Goal: Transaction & Acquisition: Subscribe to service/newsletter

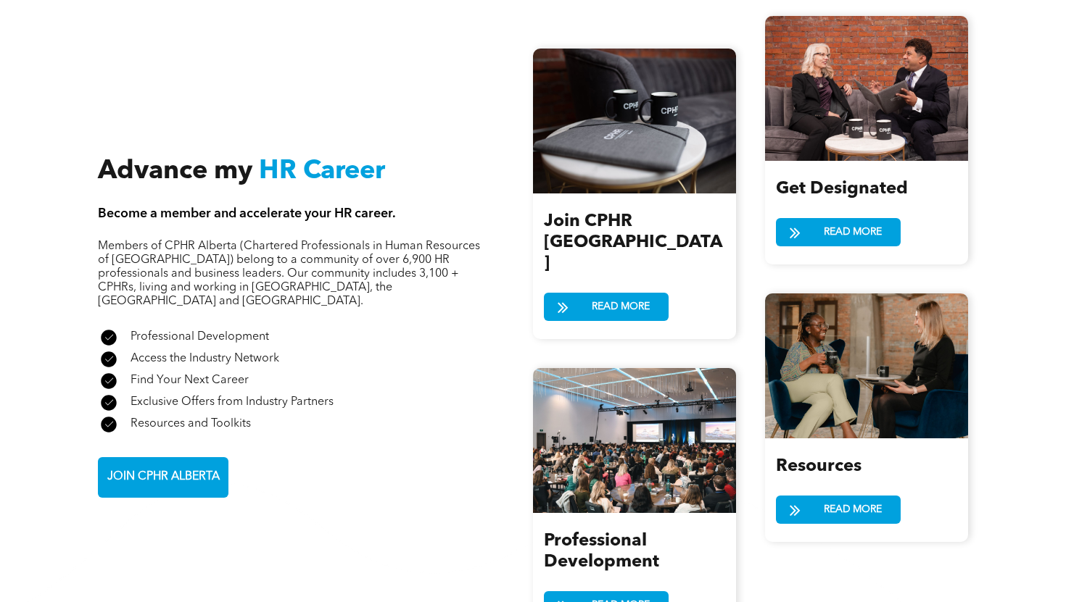
scroll to position [1583, 0]
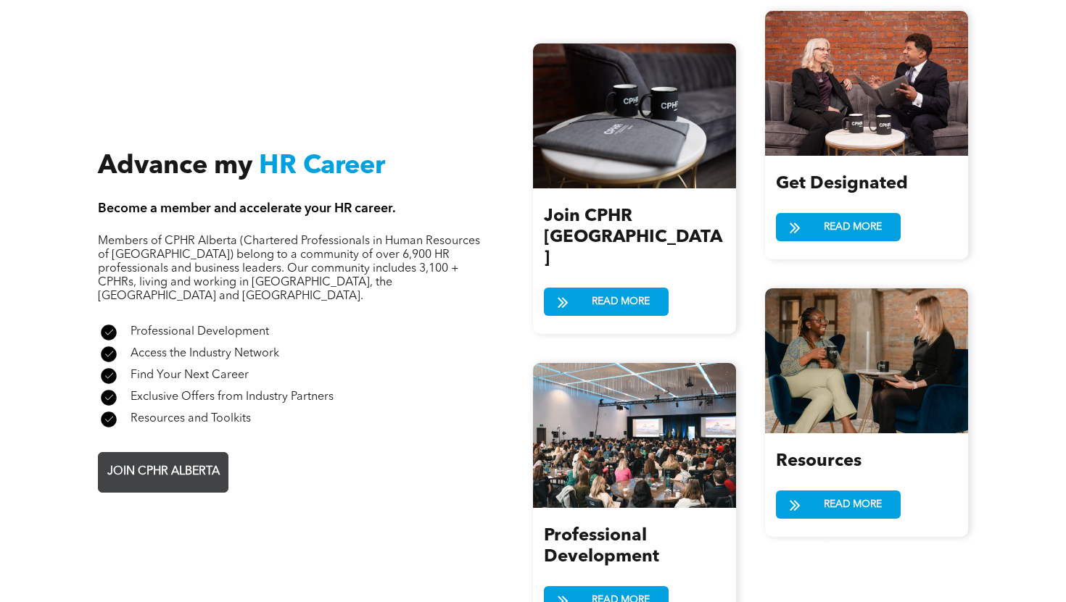
click at [187, 458] on span "JOIN CPHR ALBERTA" at bounding box center [163, 472] width 123 height 28
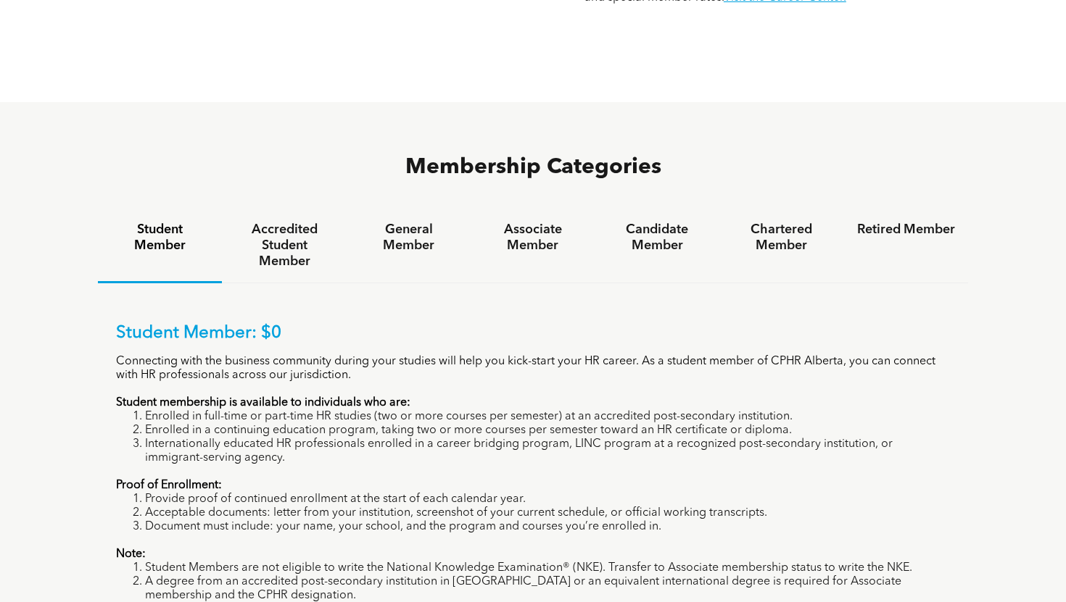
scroll to position [879, 0]
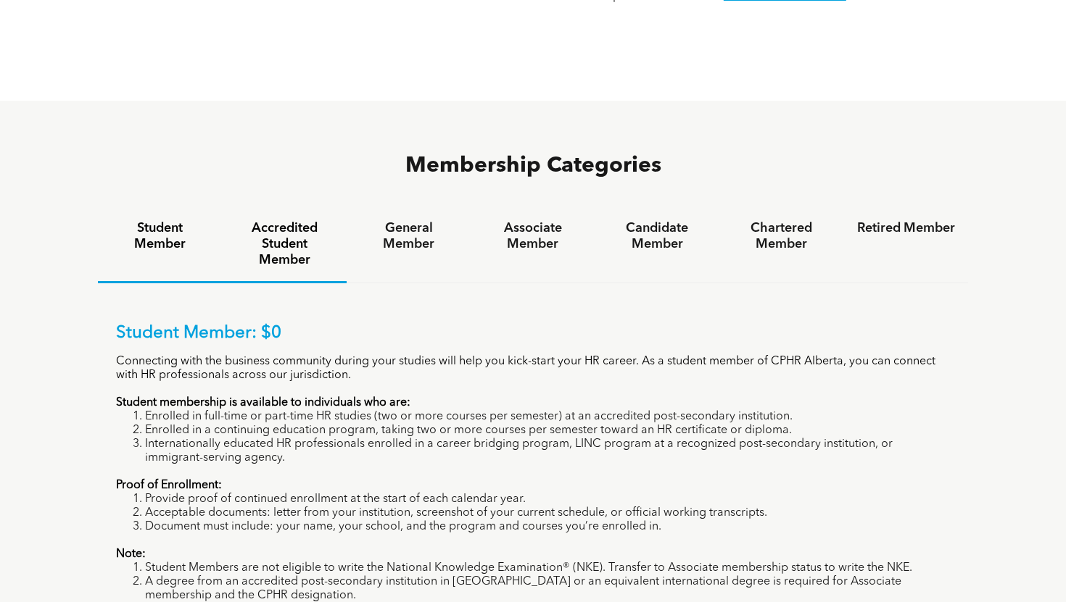
click at [284, 220] on h4 "Accredited Student Member" at bounding box center [284, 244] width 98 height 48
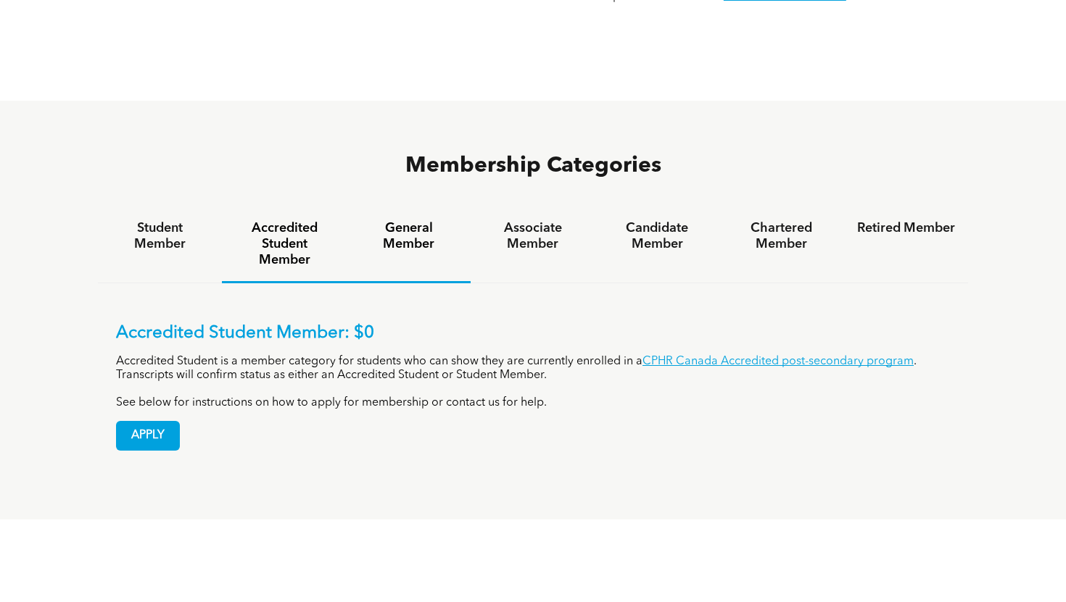
click at [389, 220] on h4 "General Member" at bounding box center [409, 236] width 98 height 32
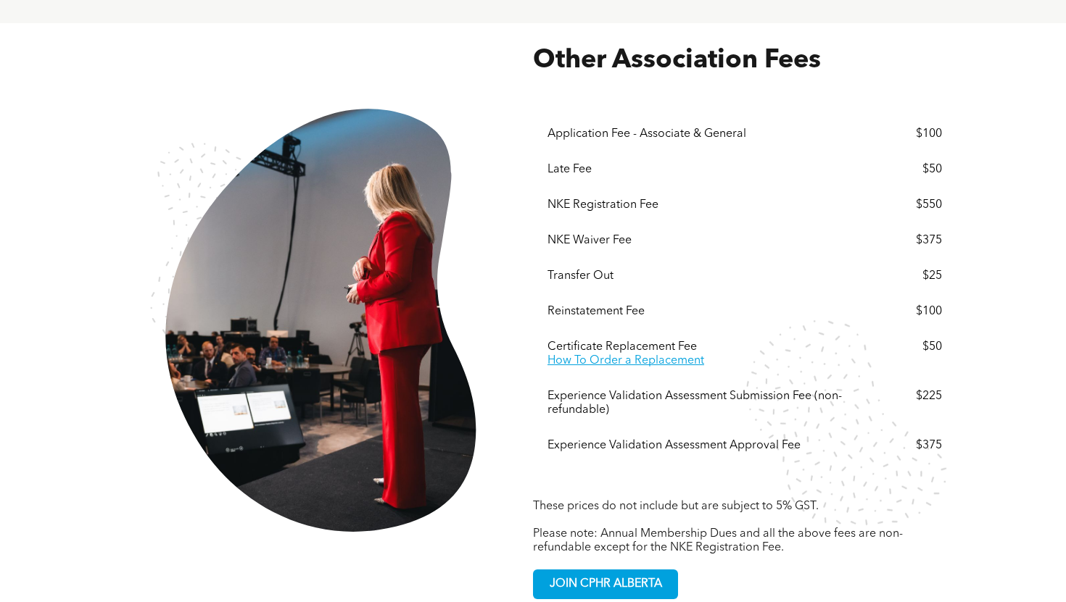
scroll to position [2471, 0]
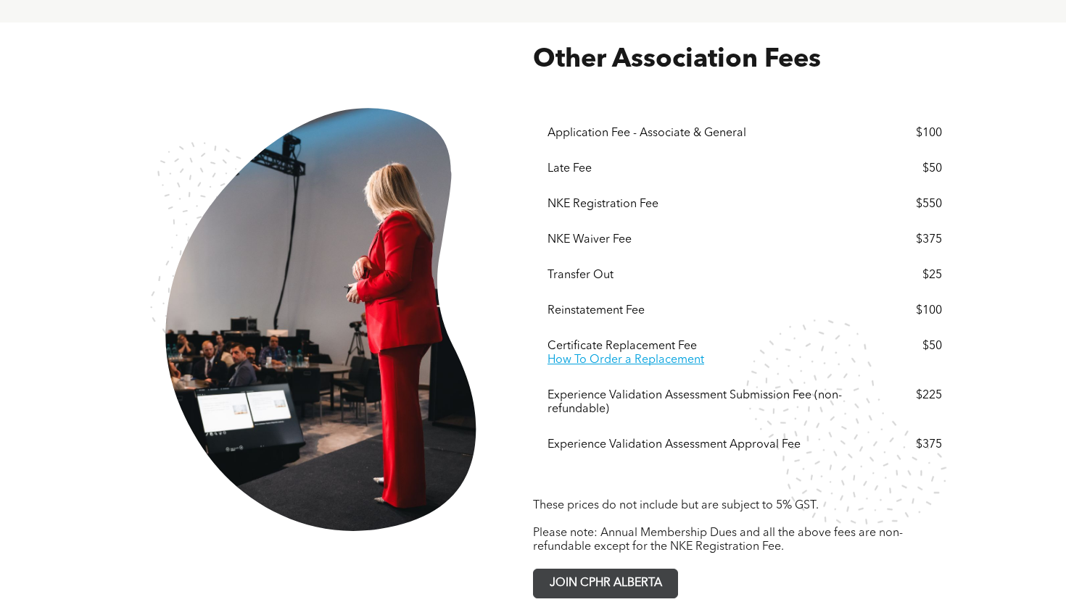
click at [619, 570] on span "JOIN CPHR ALBERTA" at bounding box center [605, 584] width 123 height 28
